Goal: Ask a question

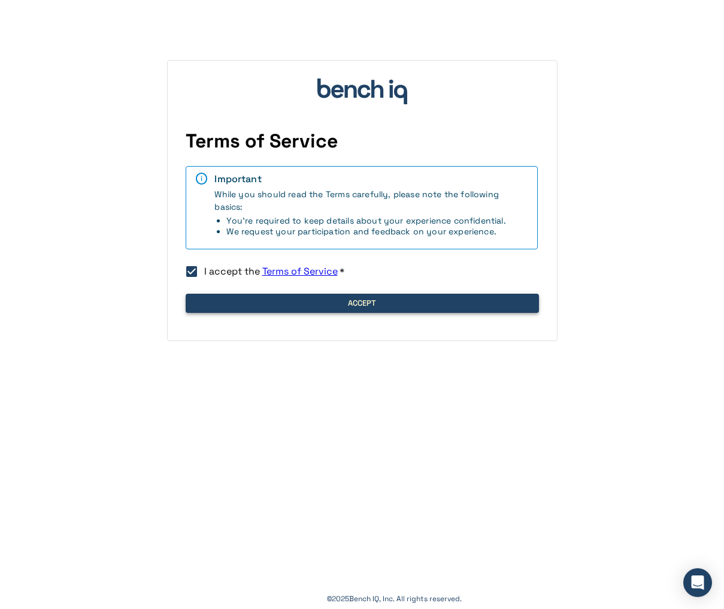
click at [217, 301] on button "Accept" at bounding box center [362, 303] width 353 height 19
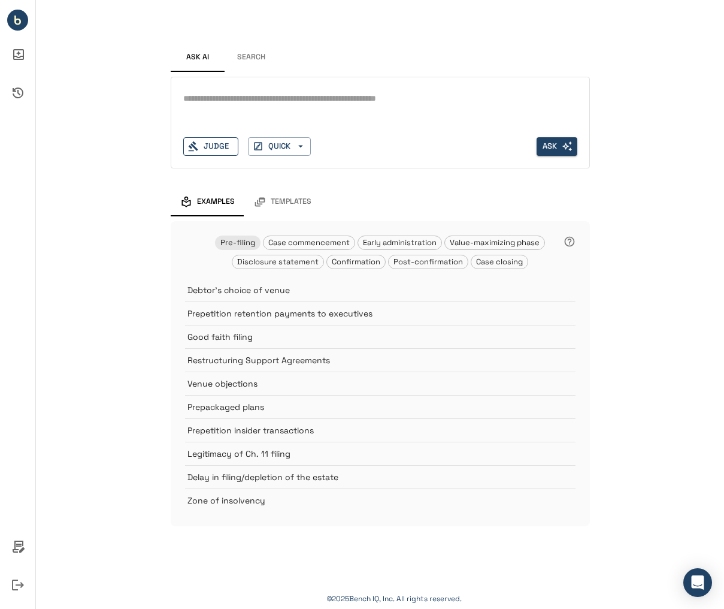
click at [229, 145] on div "Judge" at bounding box center [210, 146] width 55 height 19
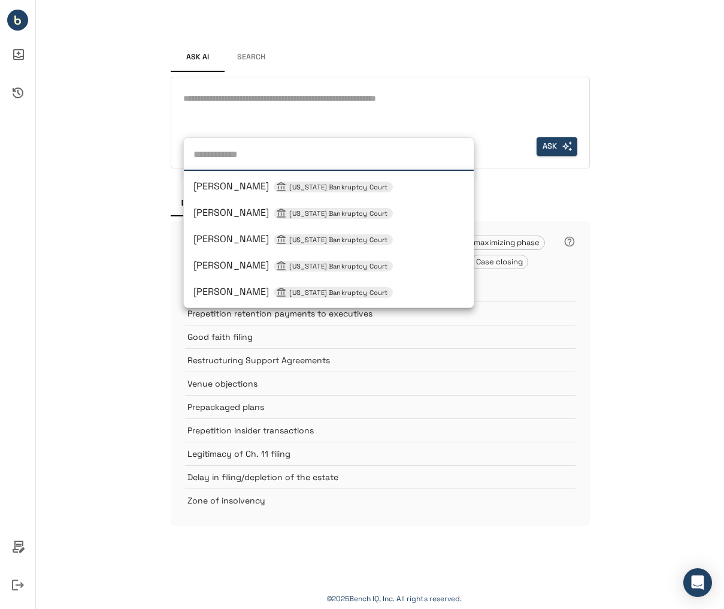
click at [105, 186] on div "Ask AI Search * Judge [PERSON_NAME] [US_STATE] Bankruptcy Court [PERSON_NAME] […" at bounding box center [380, 275] width 688 height 550
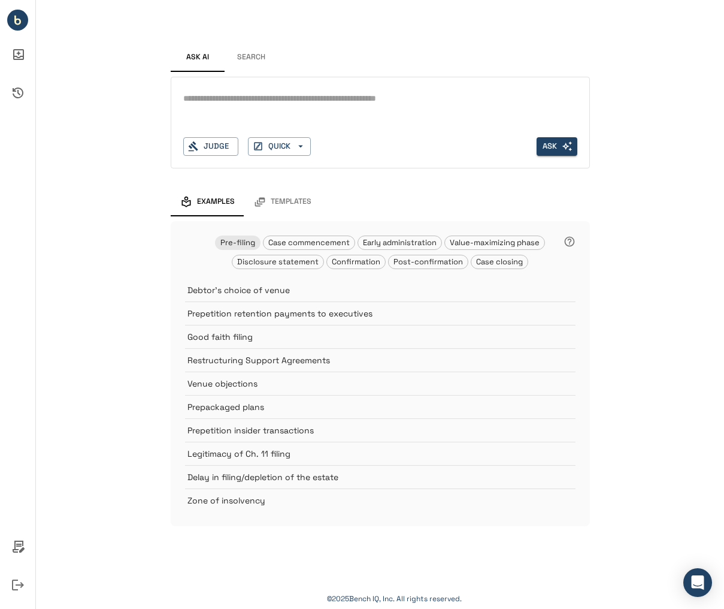
click at [19, 49] on icon "Ask AI Inbox" at bounding box center [18, 54] width 29 height 29
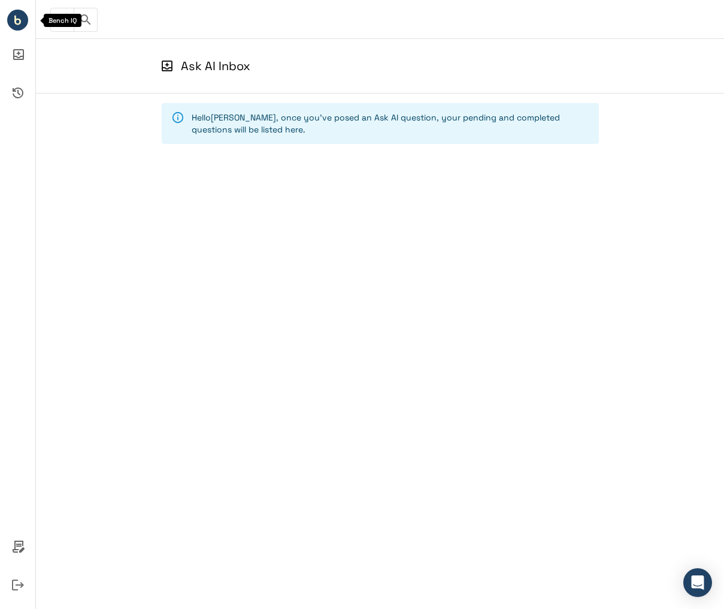
click at [13, 17] on circle "Bench IQ" at bounding box center [17, 20] width 21 height 21
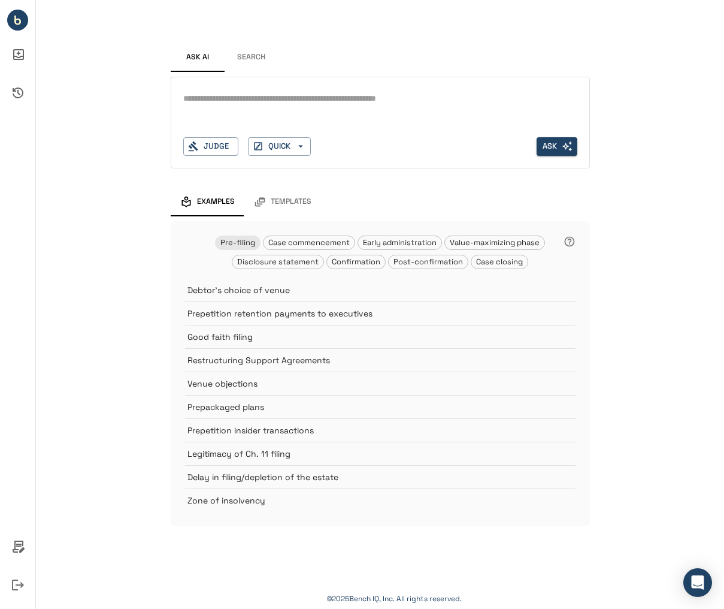
click at [253, 52] on button "Search" at bounding box center [252, 57] width 54 height 29
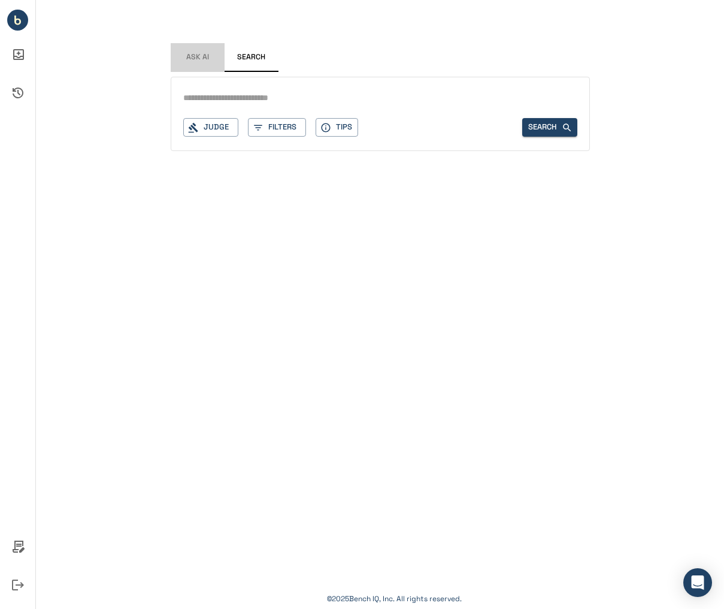
click at [223, 54] on button "Ask AI" at bounding box center [198, 57] width 54 height 29
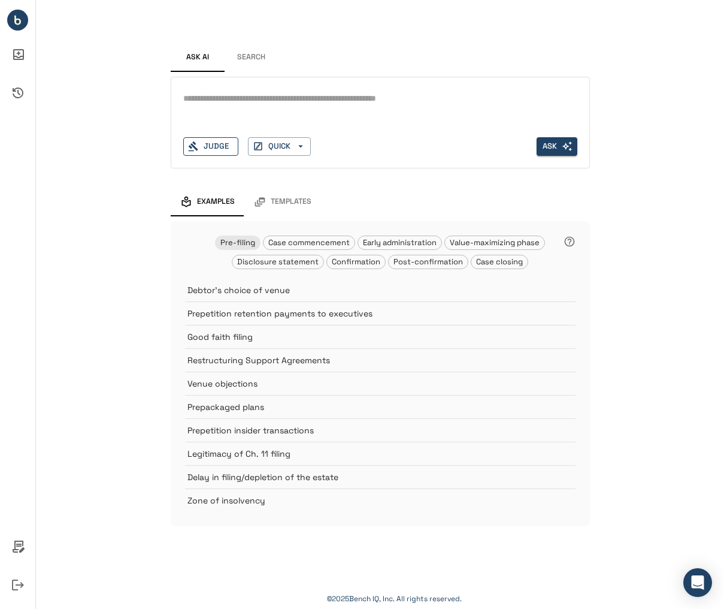
click at [205, 150] on div "Judge" at bounding box center [210, 146] width 55 height 19
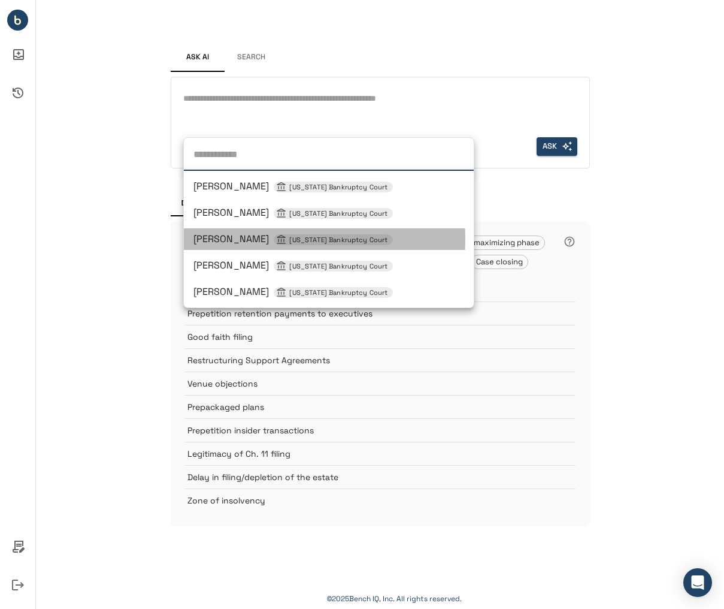
click at [219, 239] on span "[PERSON_NAME] [US_STATE] Bankruptcy Court" at bounding box center [292, 238] width 199 height 13
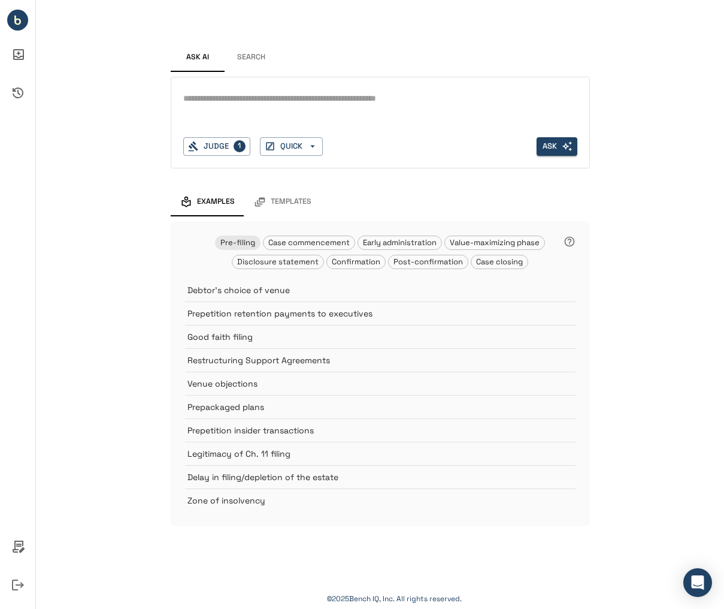
click at [250, 99] on textarea at bounding box center [380, 99] width 394 height 14
type textarea "**********"
click at [303, 144] on icon "button" at bounding box center [300, 146] width 11 height 11
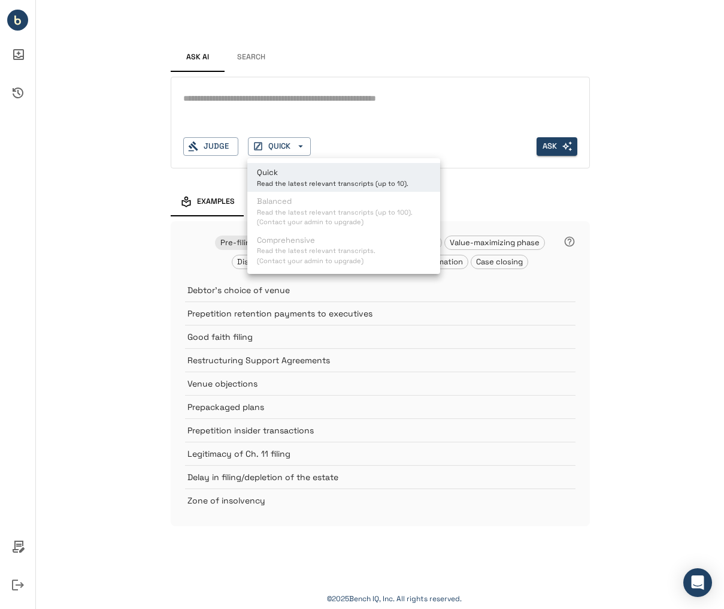
click at [61, 240] on div at bounding box center [362, 304] width 724 height 609
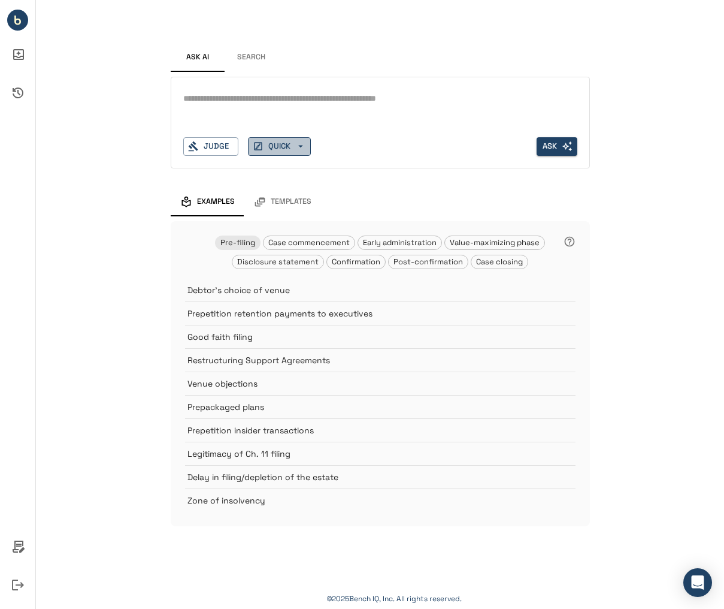
click at [300, 148] on icon "button" at bounding box center [300, 146] width 11 height 11
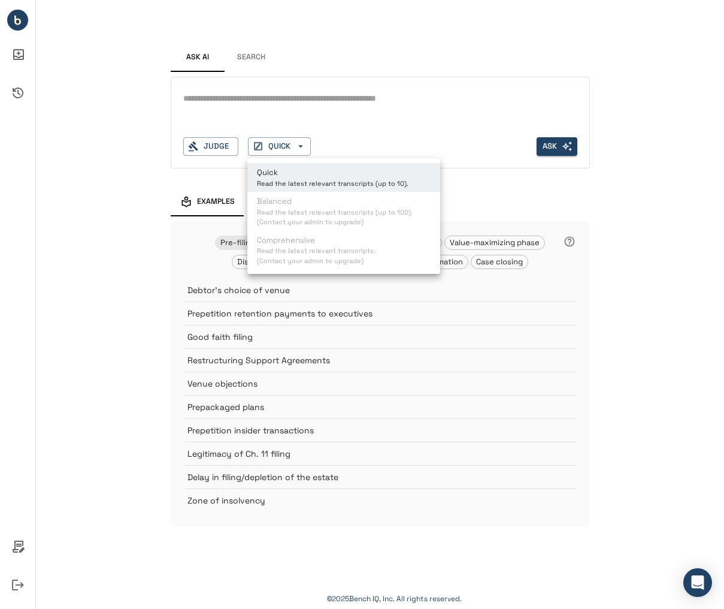
click at [108, 235] on div at bounding box center [362, 304] width 724 height 609
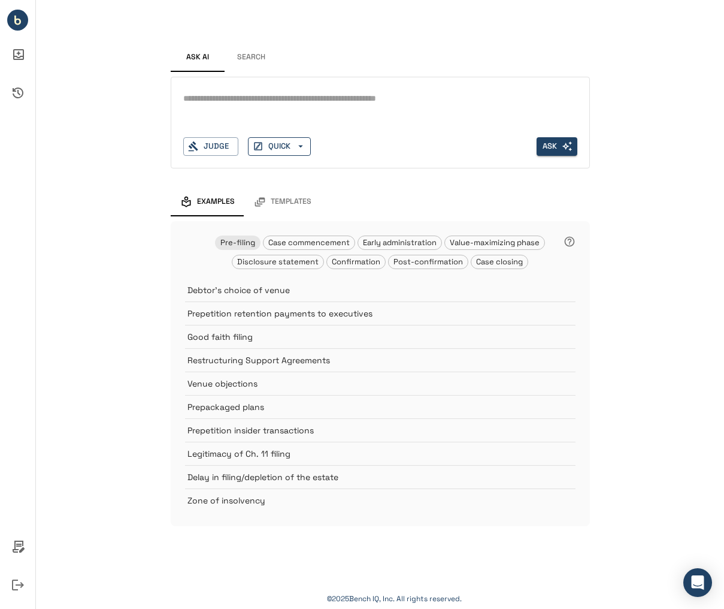
click at [303, 144] on icon "button" at bounding box center [300, 146] width 11 height 11
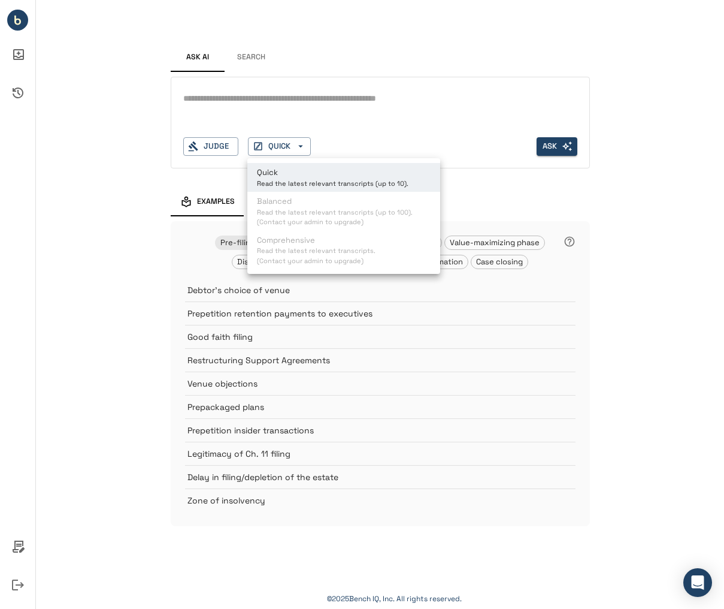
click at [131, 263] on div at bounding box center [362, 304] width 724 height 609
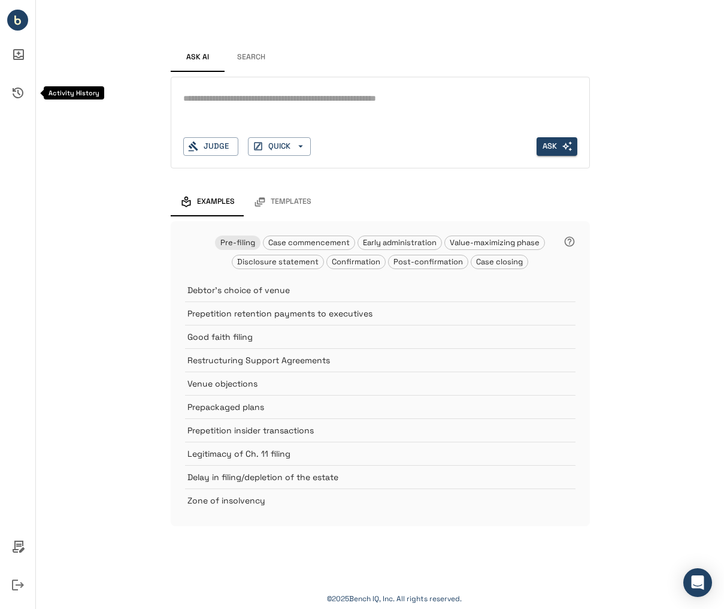
click at [19, 92] on icon "Activity History" at bounding box center [18, 92] width 29 height 29
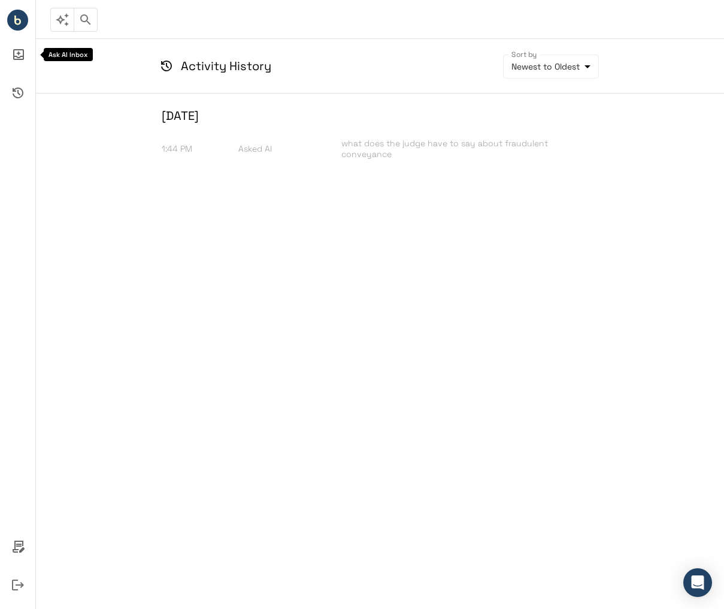
click at [17, 52] on icon "Ask AI Inbox" at bounding box center [18, 54] width 29 height 29
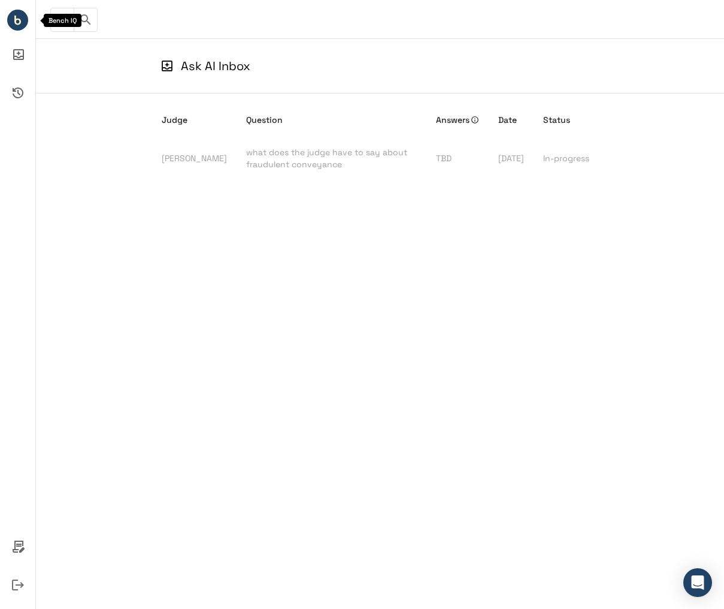
click at [17, 26] on circle "Bench IQ" at bounding box center [17, 20] width 21 height 21
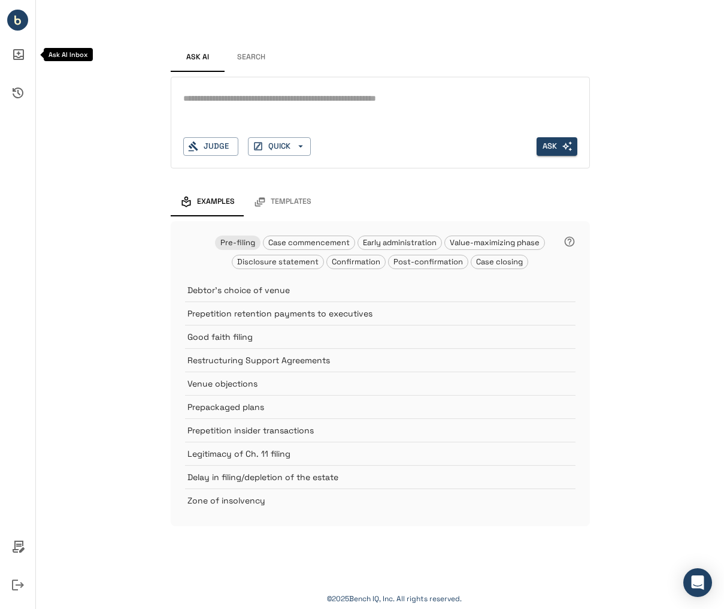
click at [22, 50] on icon "Ask AI Inbox" at bounding box center [18, 54] width 11 height 11
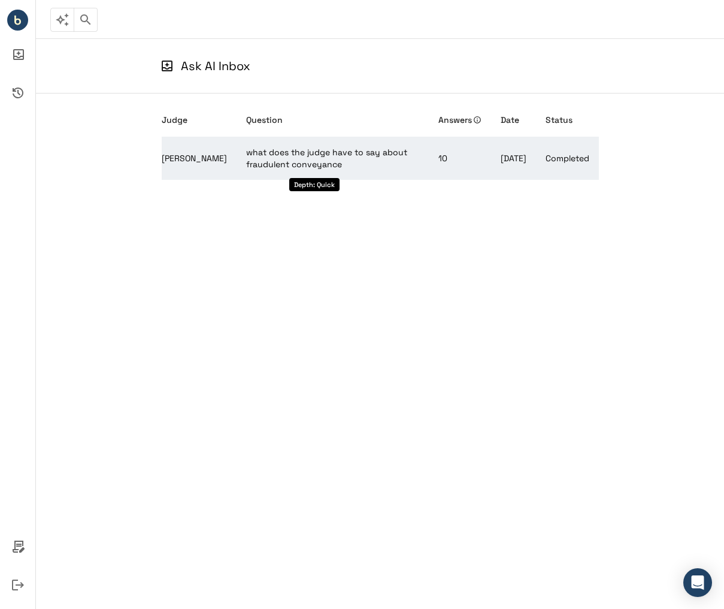
click at [345, 156] on span "what does the judge have to say about fraudulent conveyance" at bounding box center [326, 158] width 161 height 23
